Goal: Task Accomplishment & Management: Manage account settings

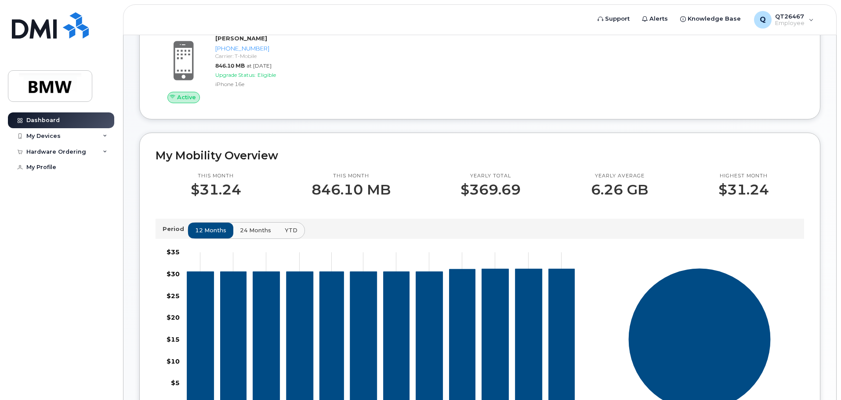
scroll to position [176, 0]
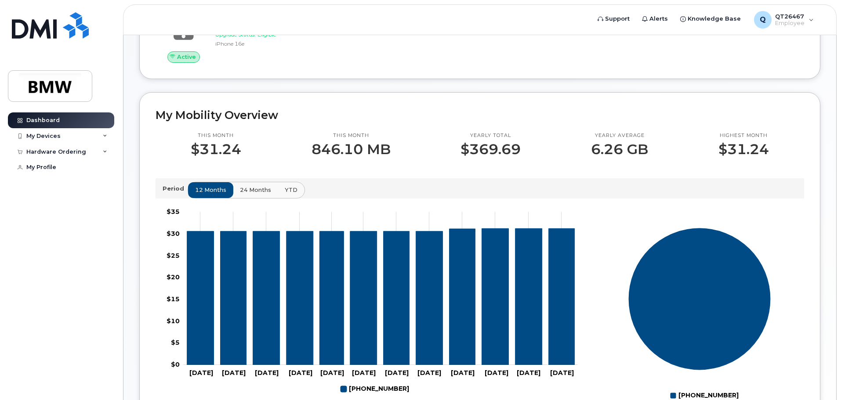
click at [354, 157] on p "846.10 MB" at bounding box center [350, 149] width 79 height 16
click at [355, 157] on p "846.10 MB" at bounding box center [350, 149] width 79 height 16
click at [356, 157] on p "846.10 MB" at bounding box center [350, 149] width 79 height 16
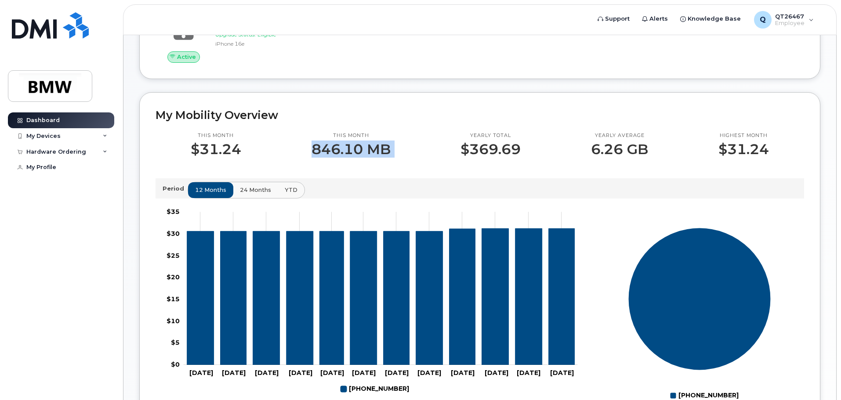
click at [356, 157] on p "846.10 MB" at bounding box center [350, 149] width 79 height 16
click at [565, 303] on icon "864-354-8946" at bounding box center [562, 297] width 26 height 137
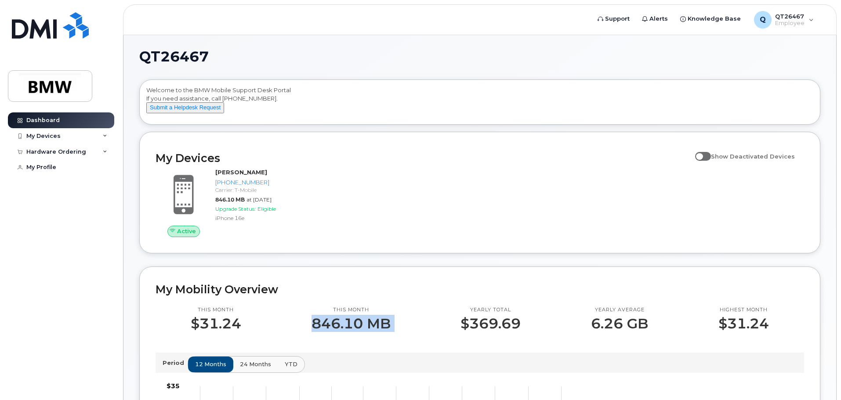
scroll to position [0, 0]
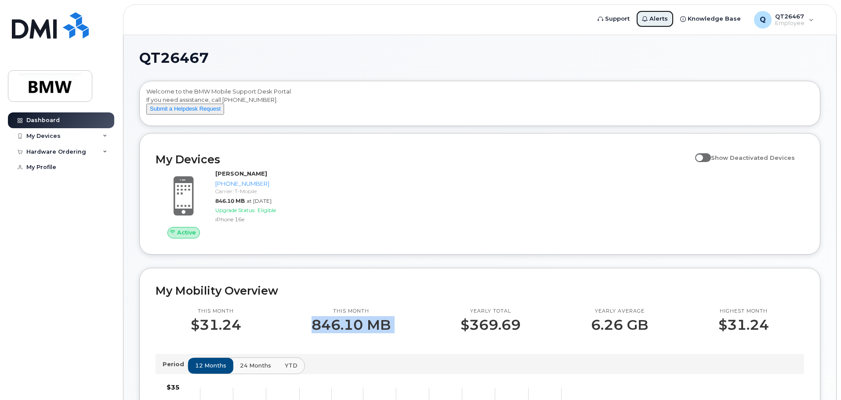
click at [660, 20] on span "Alerts" at bounding box center [658, 18] width 18 height 9
click at [809, 25] on div "Q QT26467 Employee" at bounding box center [783, 20] width 72 height 18
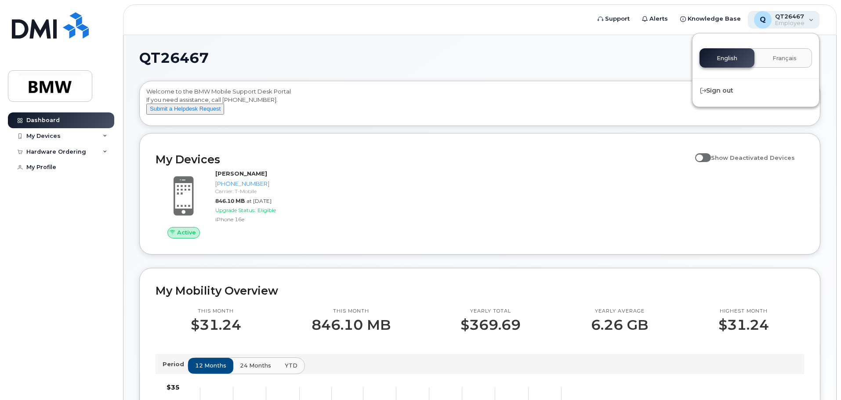
click at [809, 25] on div "Q QT26467 Employee" at bounding box center [783, 20] width 72 height 18
click at [102, 138] on div "My Devices" at bounding box center [61, 136] width 106 height 16
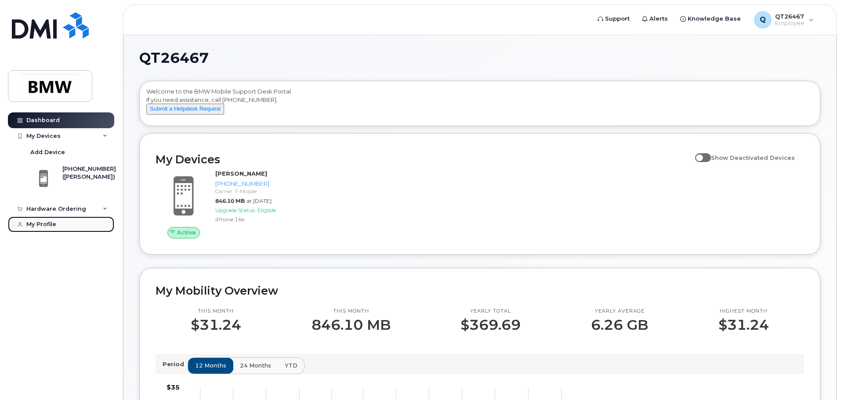
click at [40, 224] on div "My Profile" at bounding box center [41, 224] width 30 height 7
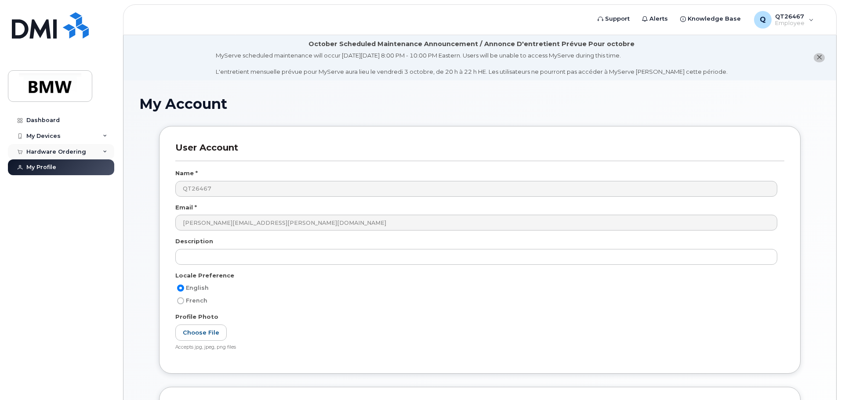
click at [105, 152] on icon at bounding box center [105, 152] width 4 height 4
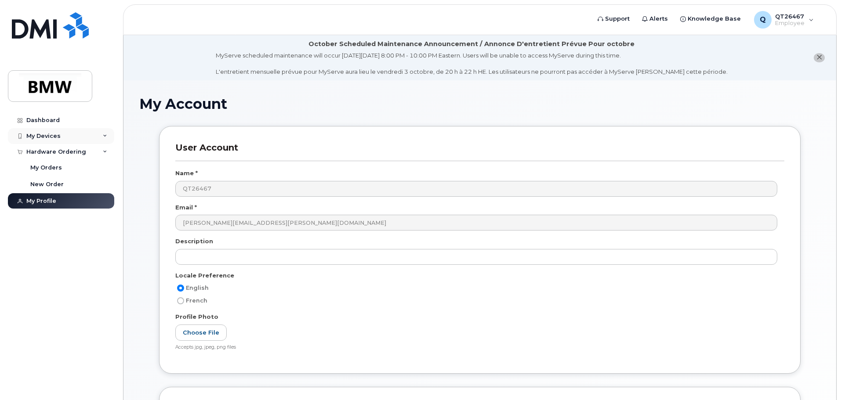
click at [105, 138] on icon at bounding box center [105, 136] width 4 height 4
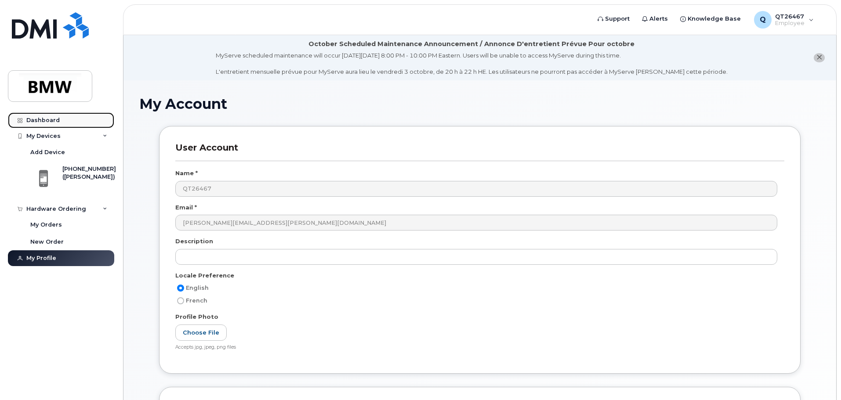
click at [53, 123] on div "Dashboard" at bounding box center [42, 120] width 33 height 7
